Goal: Transaction & Acquisition: Obtain resource

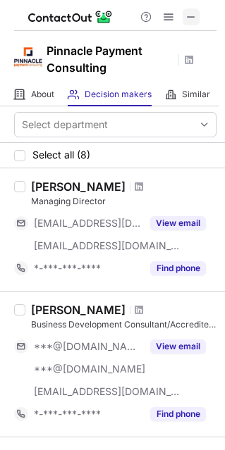
click at [192, 14] on span at bounding box center [190, 16] width 11 height 11
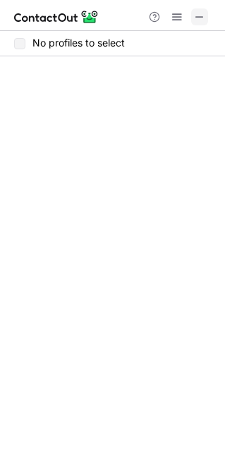
click at [199, 11] on span at bounding box center [199, 16] width 11 height 11
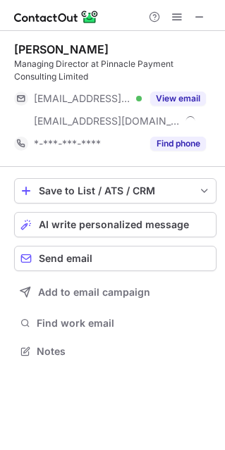
scroll to position [341, 225]
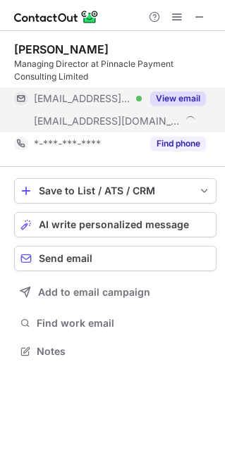
click at [166, 99] on button "View email" at bounding box center [178, 99] width 56 height 14
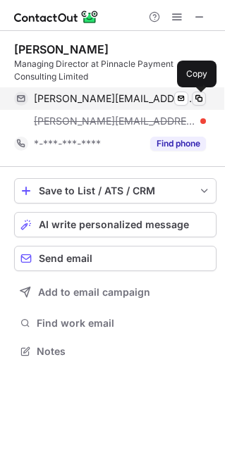
click at [198, 96] on span at bounding box center [198, 98] width 11 height 11
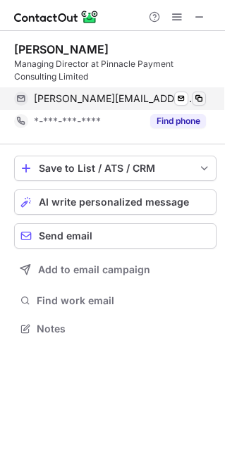
scroll to position [318, 225]
